Goal: Use online tool/utility: Utilize a website feature to perform a specific function

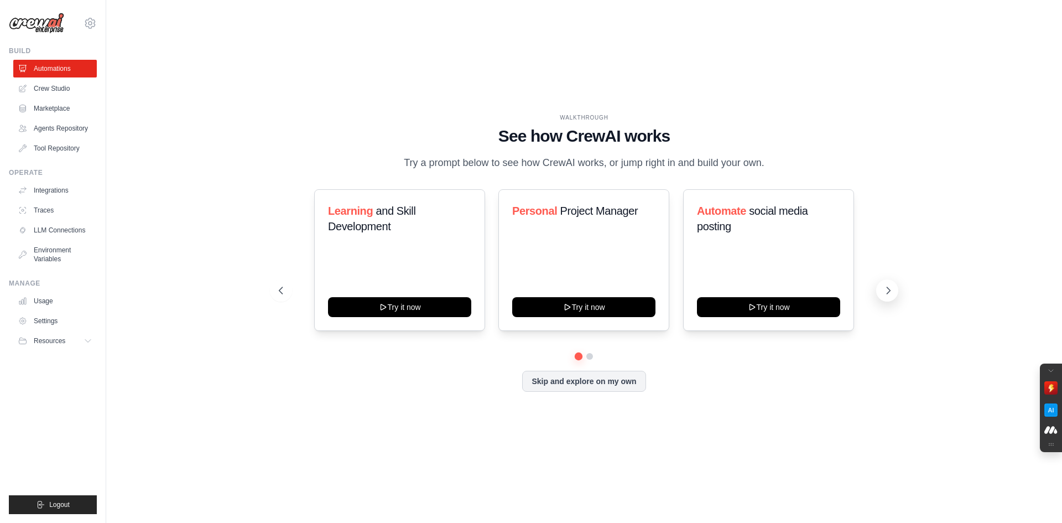
click at [883, 294] on icon at bounding box center [888, 290] width 11 height 11
click at [284, 296] on icon at bounding box center [279, 290] width 11 height 11
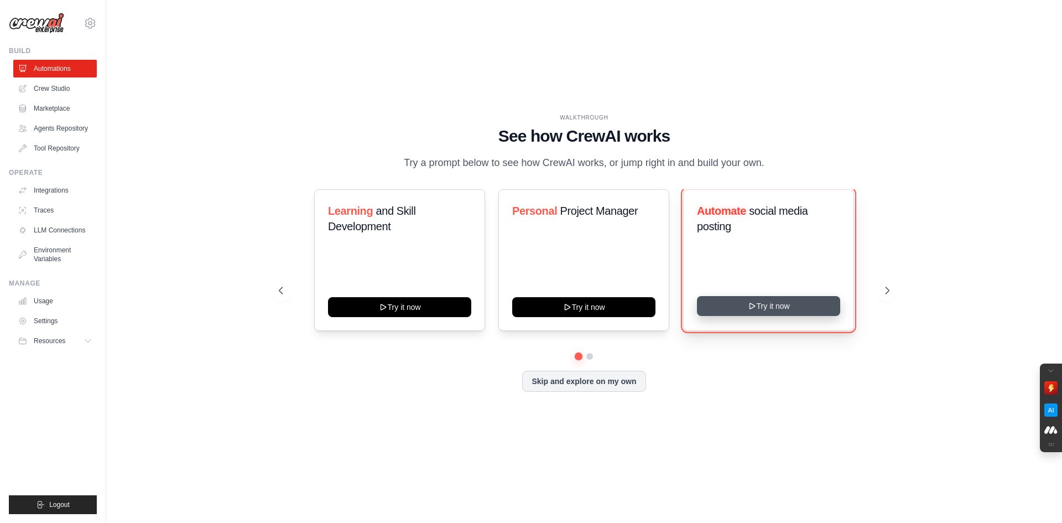
click at [761, 312] on button "Try it now" at bounding box center [768, 306] width 143 height 20
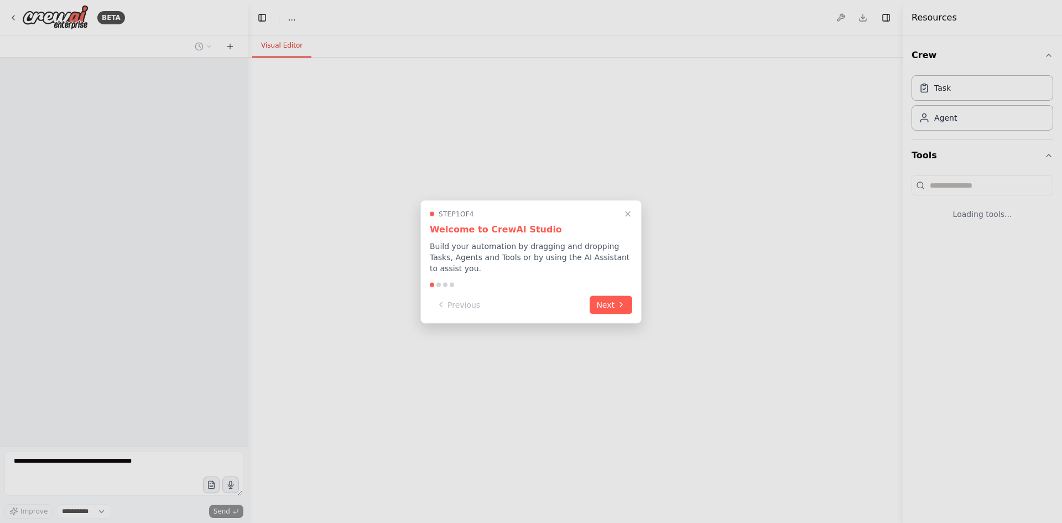
select select "****"
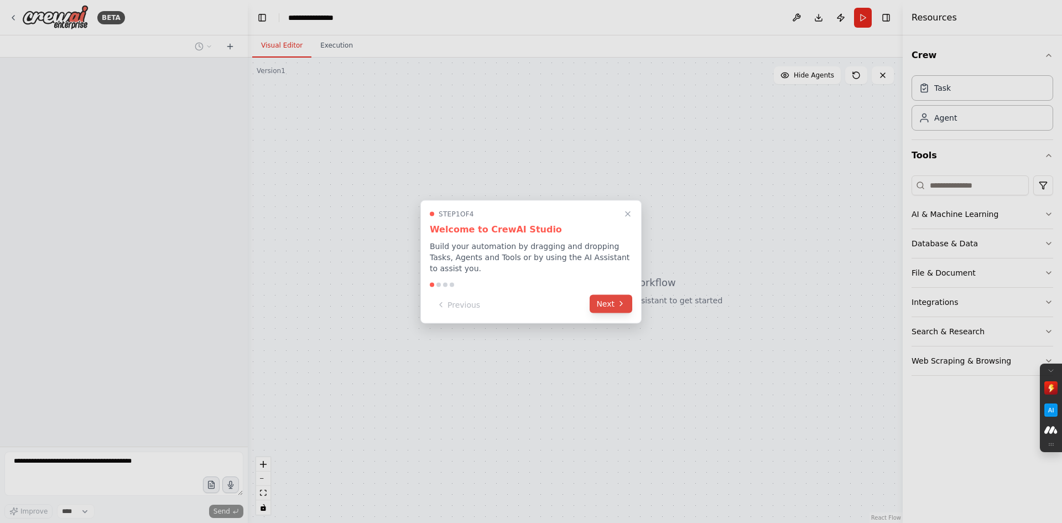
click at [618, 301] on icon at bounding box center [621, 303] width 9 height 9
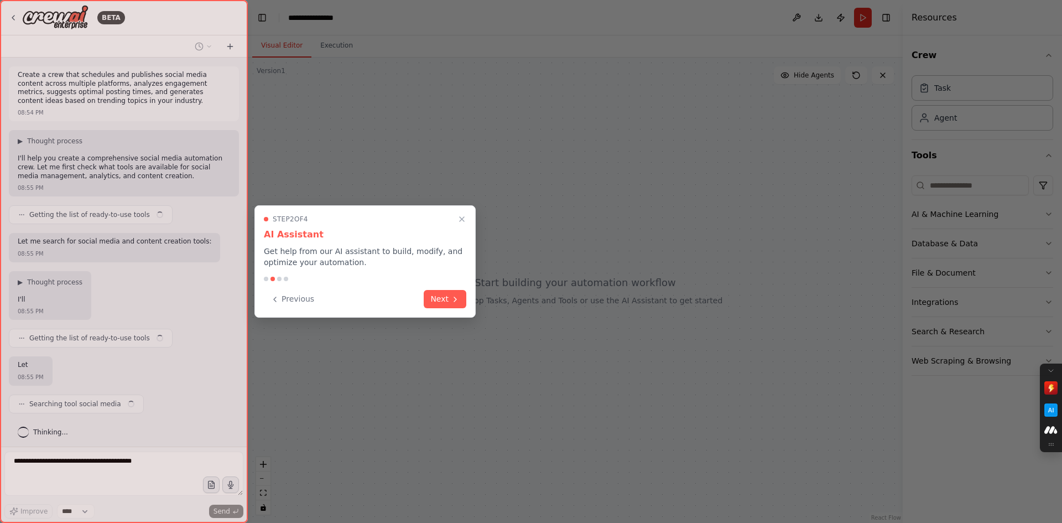
scroll to position [4, 0]
click at [447, 300] on button "Next" at bounding box center [445, 298] width 43 height 18
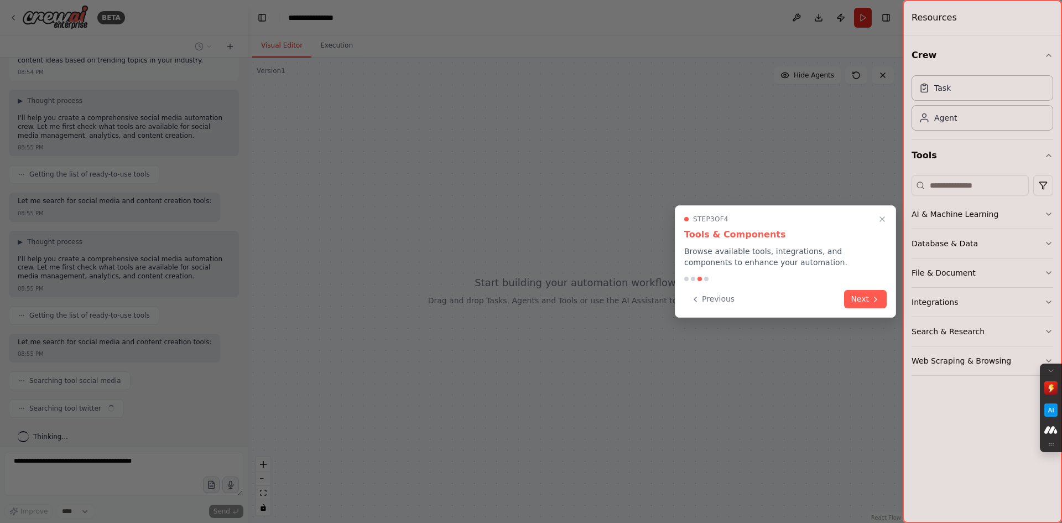
scroll to position [49, 0]
click at [855, 295] on button "Next" at bounding box center [865, 298] width 43 height 18
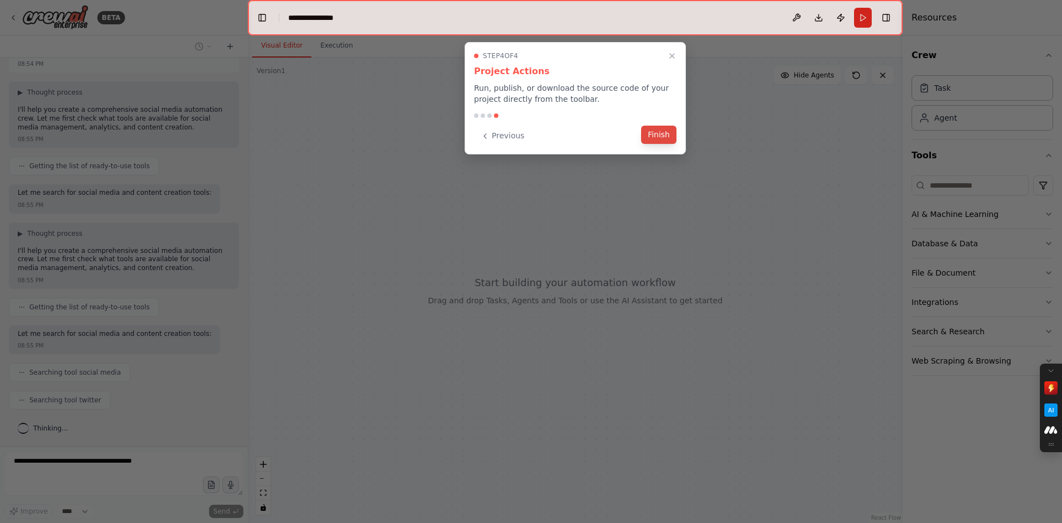
click at [658, 133] on button "Finish" at bounding box center [658, 135] width 35 height 18
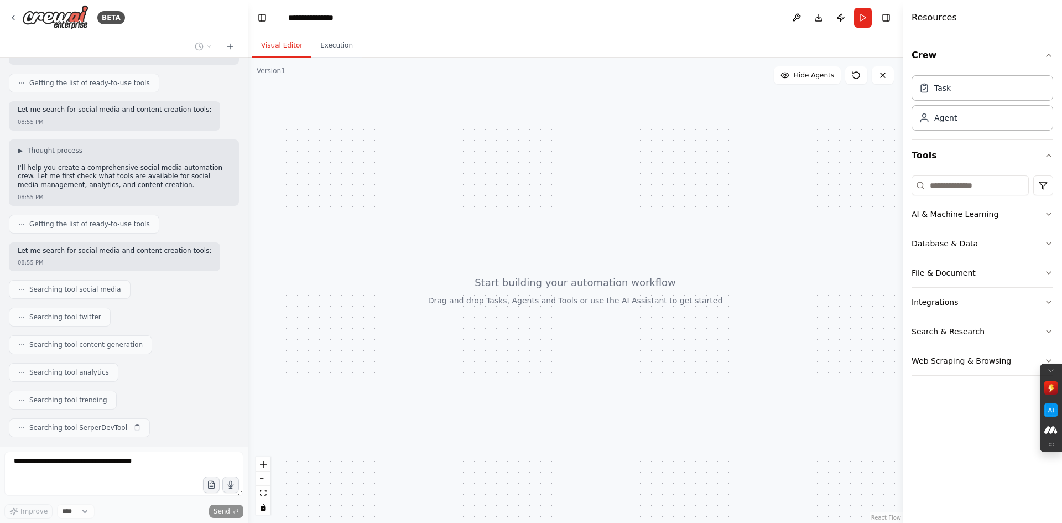
scroll to position [159, 0]
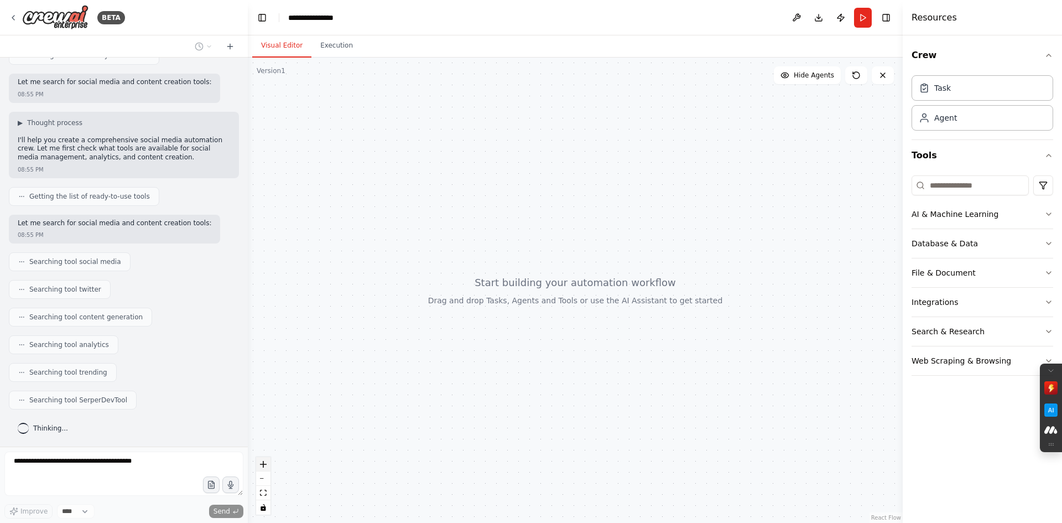
click at [265, 462] on icon "zoom in" at bounding box center [263, 464] width 7 height 7
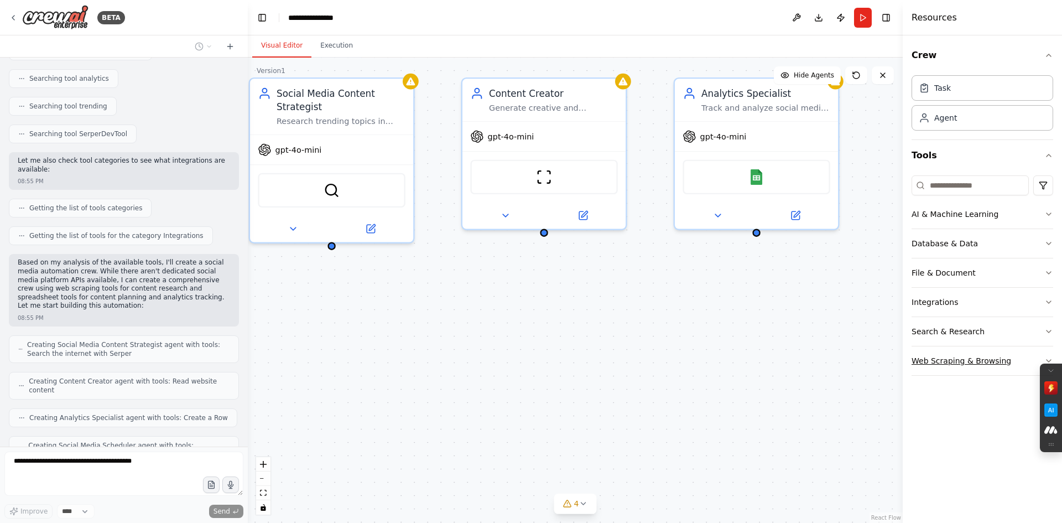
scroll to position [462, 0]
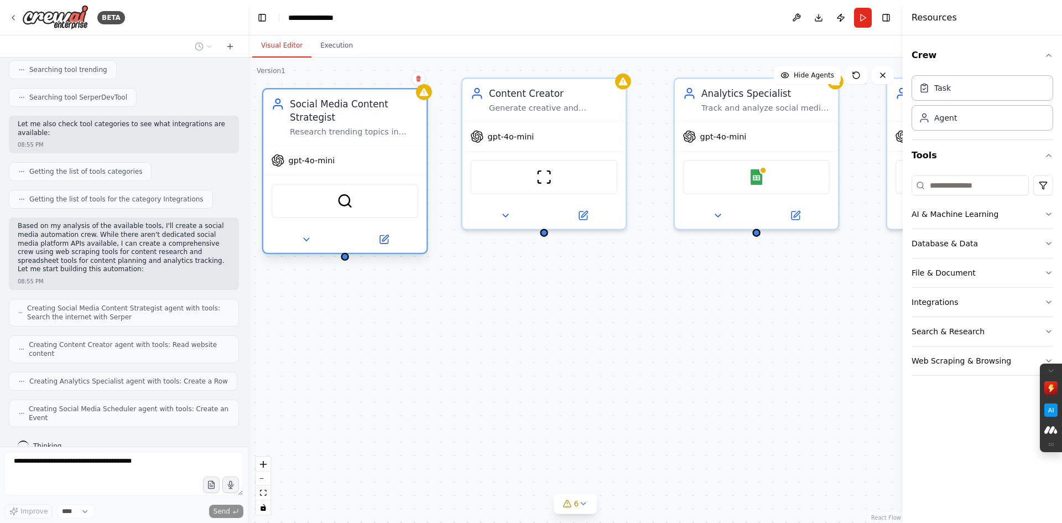
drag, startPoint x: 321, startPoint y: 127, endPoint x: 337, endPoint y: 143, distance: 22.7
click at [337, 143] on div "Social Media Content Strategist Research trending topics in {industry}, analyze…" at bounding box center [344, 118] width 163 height 56
